Goal: Information Seeking & Learning: Learn about a topic

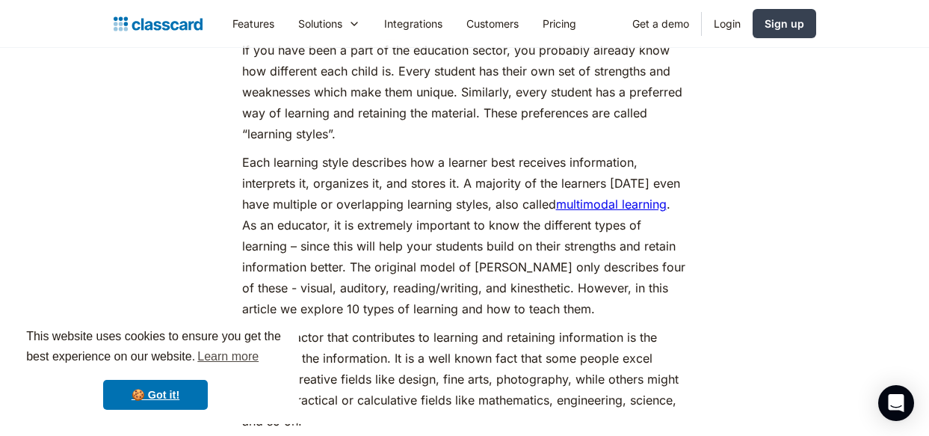
scroll to position [812, 0]
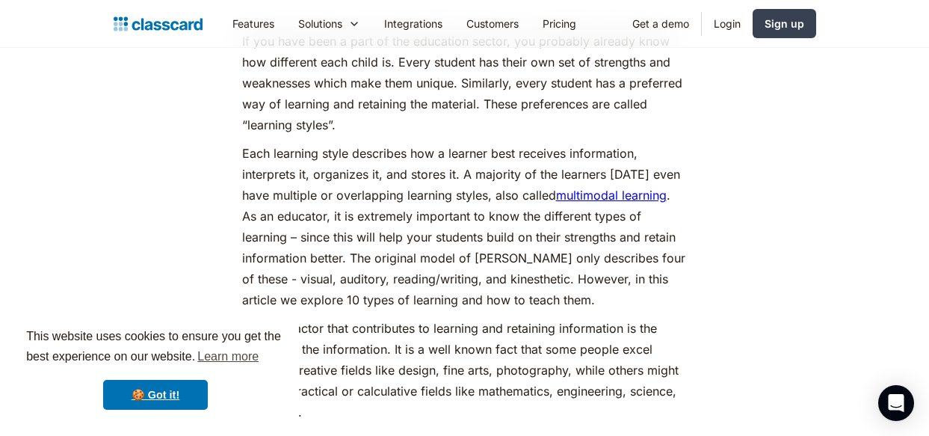
click at [246, 150] on p "Each learning style describes how a learner best receives information, interpre…" at bounding box center [465, 226] width 446 height 167
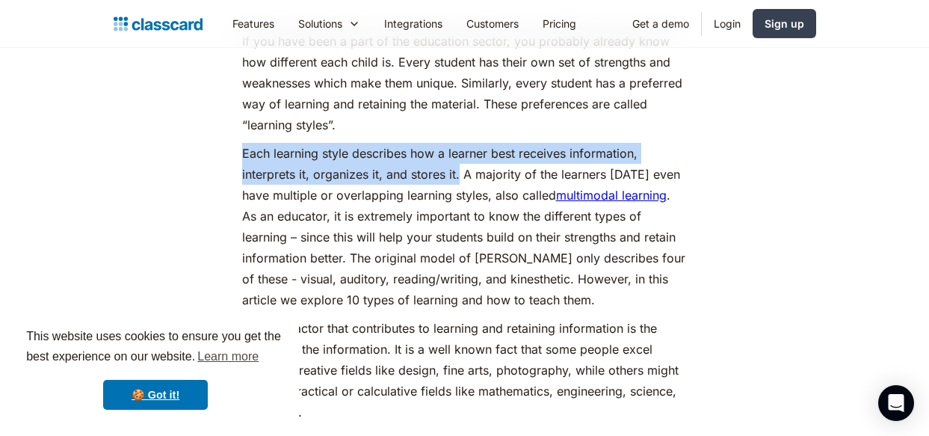
drag, startPoint x: 243, startPoint y: 150, endPoint x: 458, endPoint y: 180, distance: 216.7
click at [458, 180] on p "Each learning style describes how a learner best receives information, interpre…" at bounding box center [465, 226] width 446 height 167
copy p "Each learning style describes how a learner best receives information, interpre…"
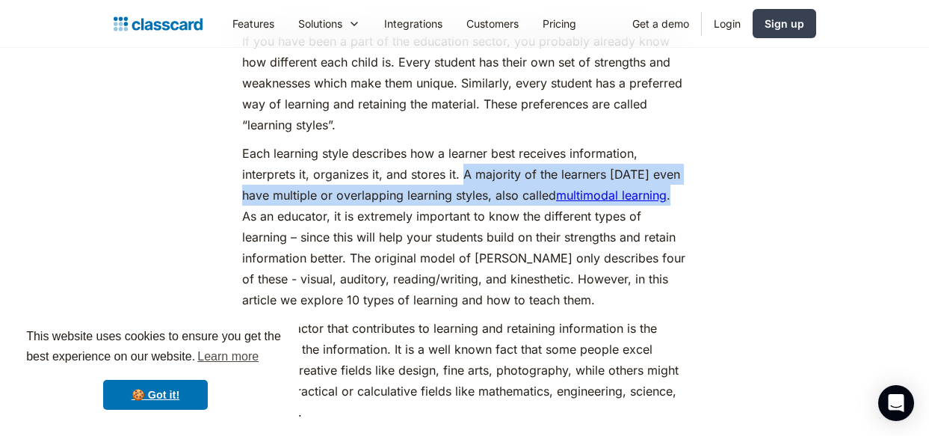
drag, startPoint x: 464, startPoint y: 173, endPoint x: 671, endPoint y: 194, distance: 208.9
click at [671, 194] on p "Each learning style describes how a learner best receives information, interpre…" at bounding box center [465, 226] width 446 height 167
copy p "A majority of the learners [DATE] even have multiple or overlapping learning st…"
